Goal: Find specific page/section: Find specific page/section

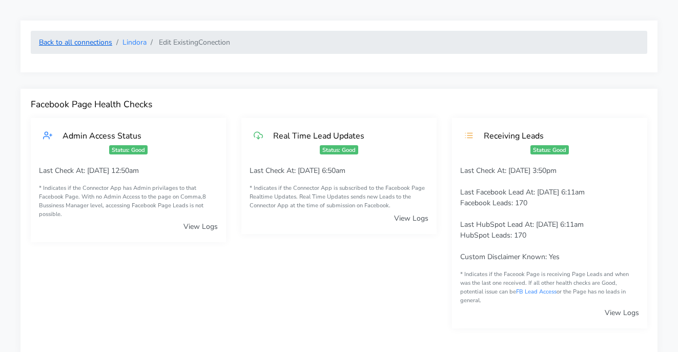
click at [98, 42] on link "Back to all connections" at bounding box center [75, 42] width 73 height 10
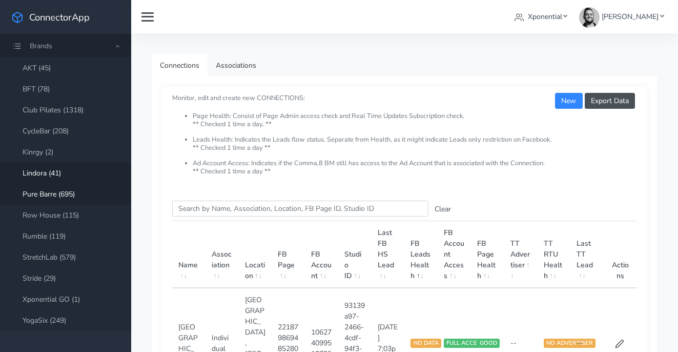
click at [54, 189] on link "Pure Barre (695)" at bounding box center [65, 194] width 131 height 21
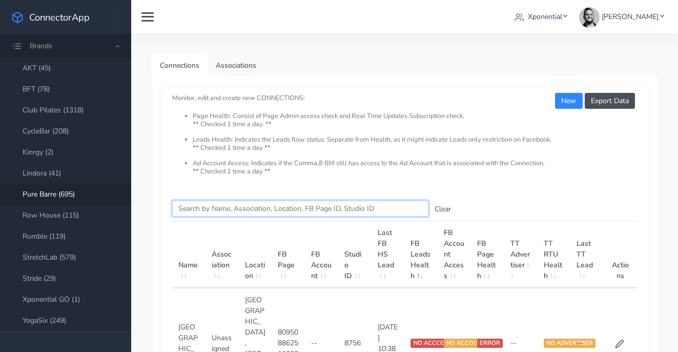
click at [208, 211] on input "Search this table" at bounding box center [300, 208] width 256 height 16
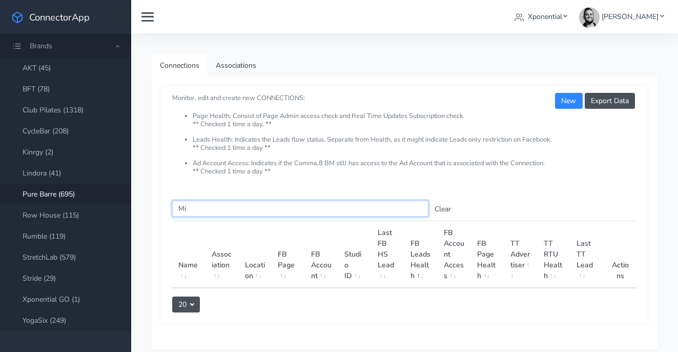
type input "M"
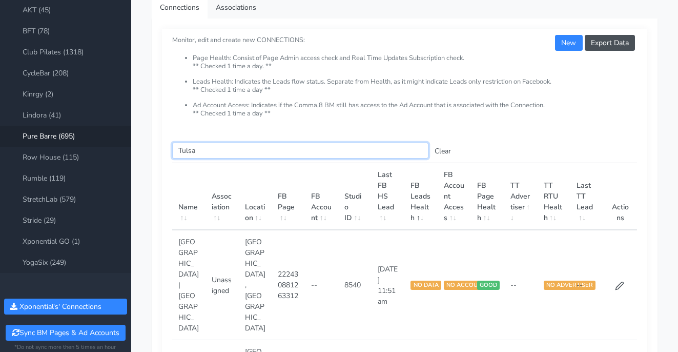
scroll to position [82, 0]
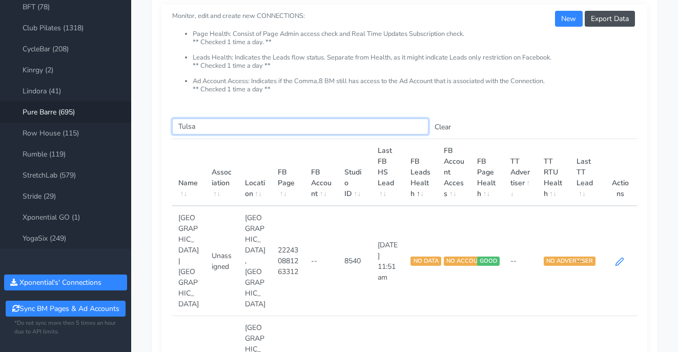
type input "Tulsa"
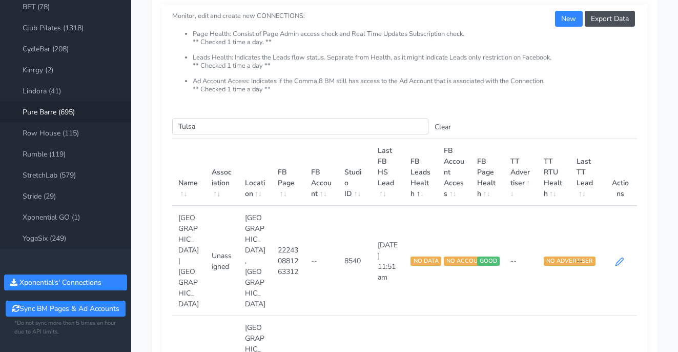
click at [623, 257] on icon at bounding box center [619, 261] width 9 height 9
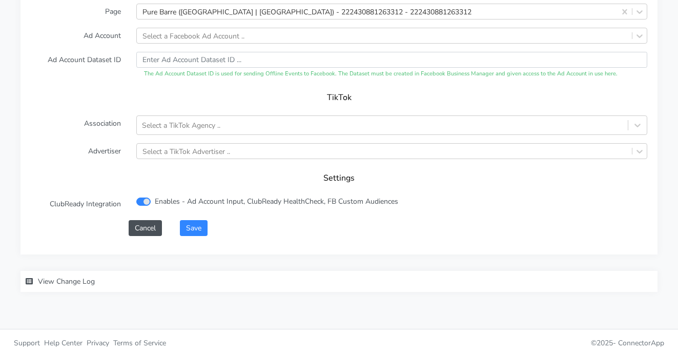
scroll to position [1164, 0]
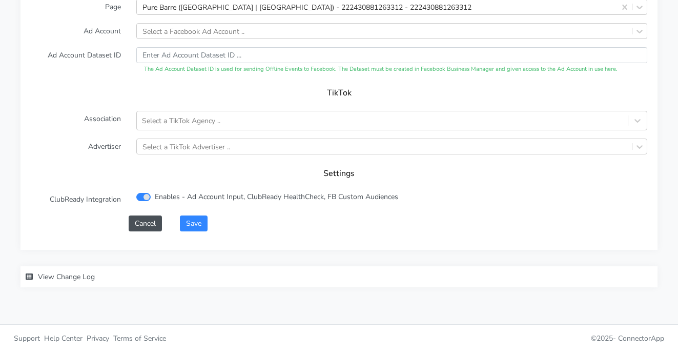
click at [83, 277] on span "View Change Log" at bounding box center [66, 277] width 57 height 10
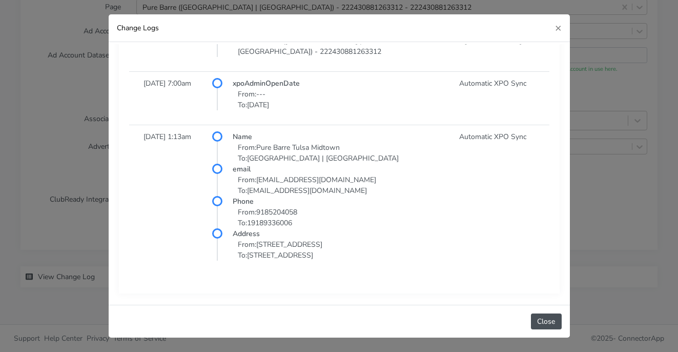
scroll to position [222, 0]
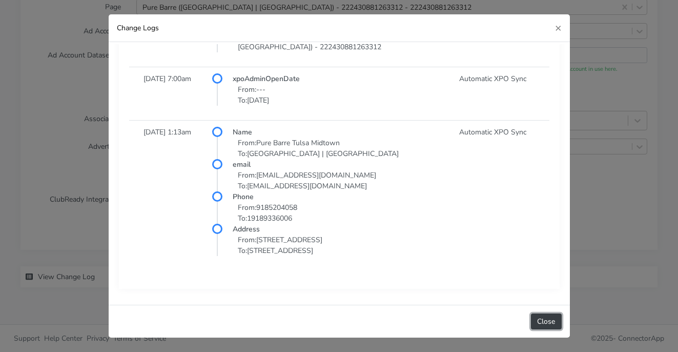
click at [551, 321] on button "Close" at bounding box center [546, 321] width 30 height 16
